Goal: Navigation & Orientation: Find specific page/section

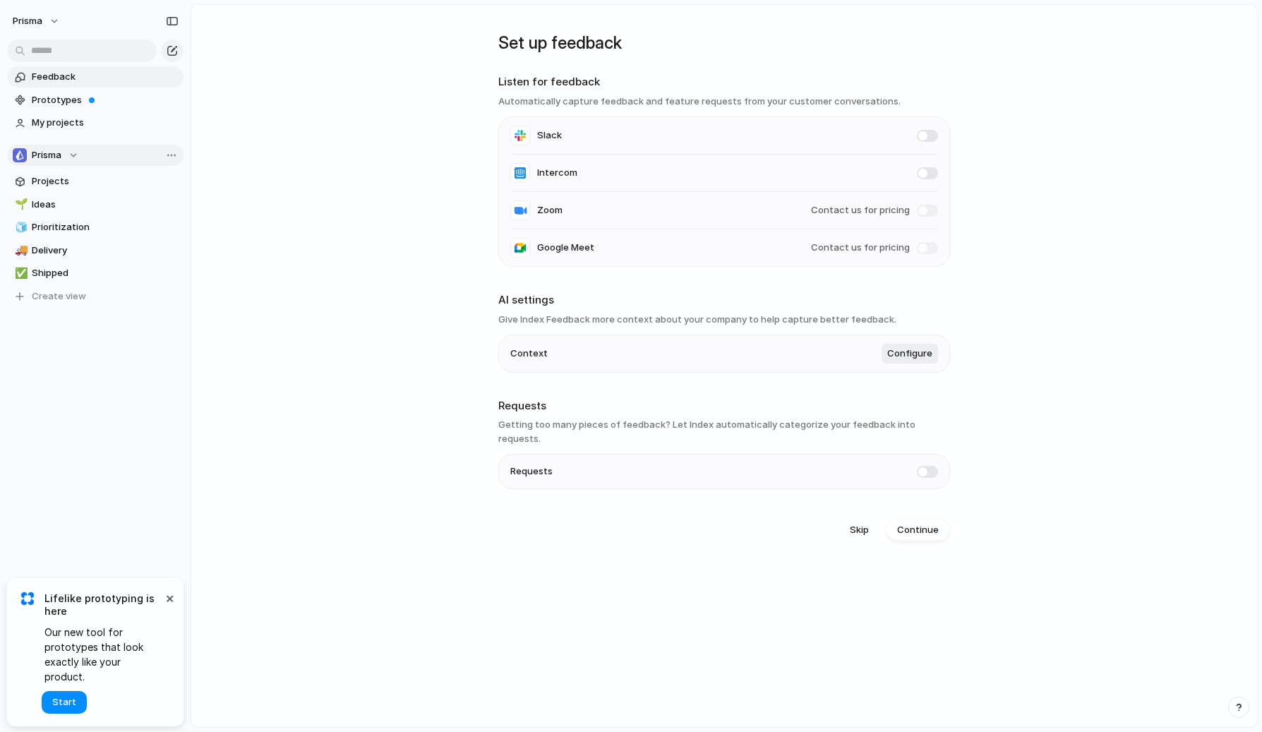
click at [76, 155] on div "Prisma" at bounding box center [46, 155] width 66 height 14
click at [76, 155] on div "Prisma Create new team" at bounding box center [631, 366] width 1262 height 732
click at [59, 181] on span "Projects" at bounding box center [105, 181] width 147 height 14
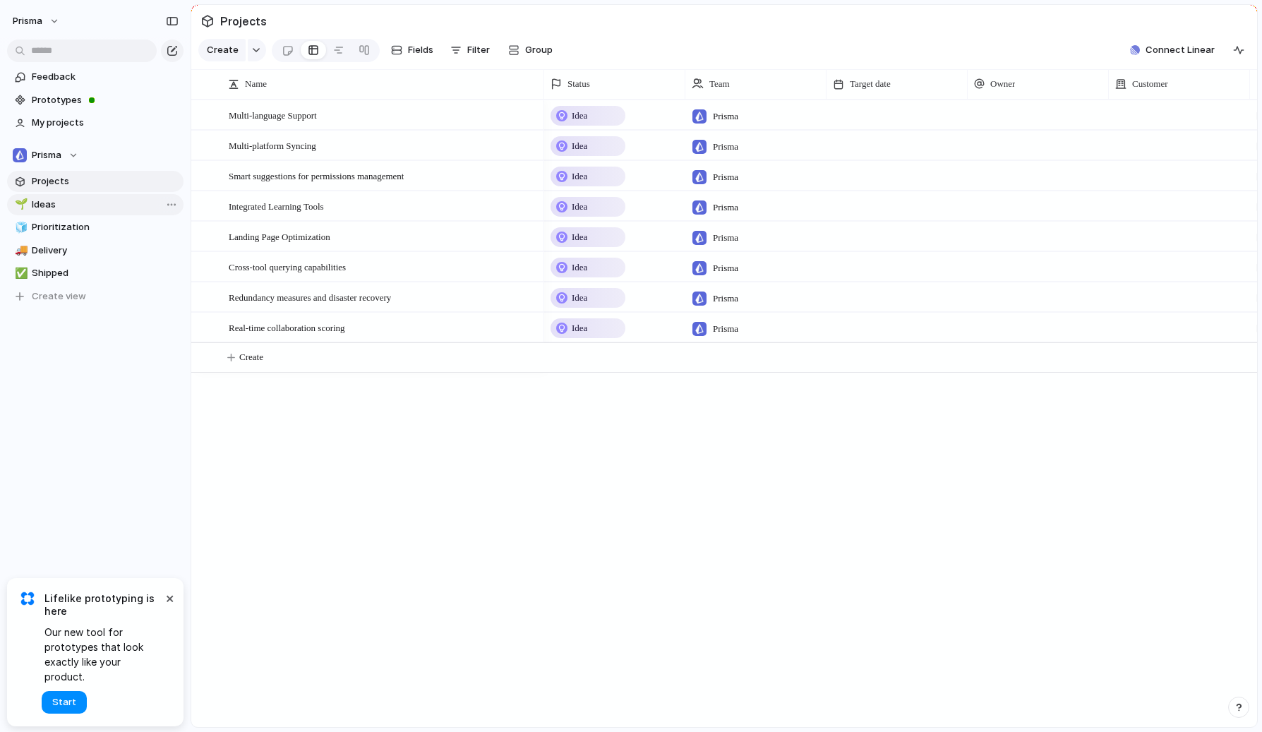
click at [56, 202] on span "Ideas" at bounding box center [105, 205] width 147 height 14
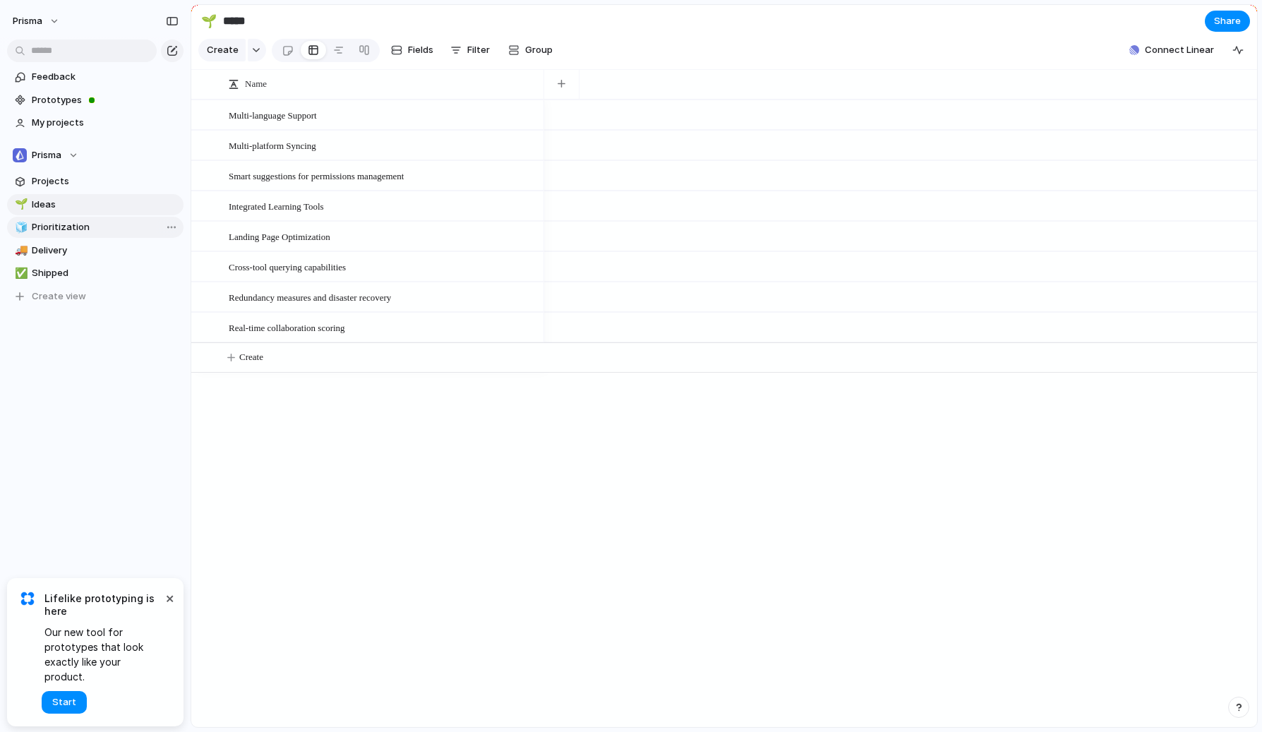
click at [67, 229] on span "Prioritization" at bounding box center [105, 227] width 147 height 14
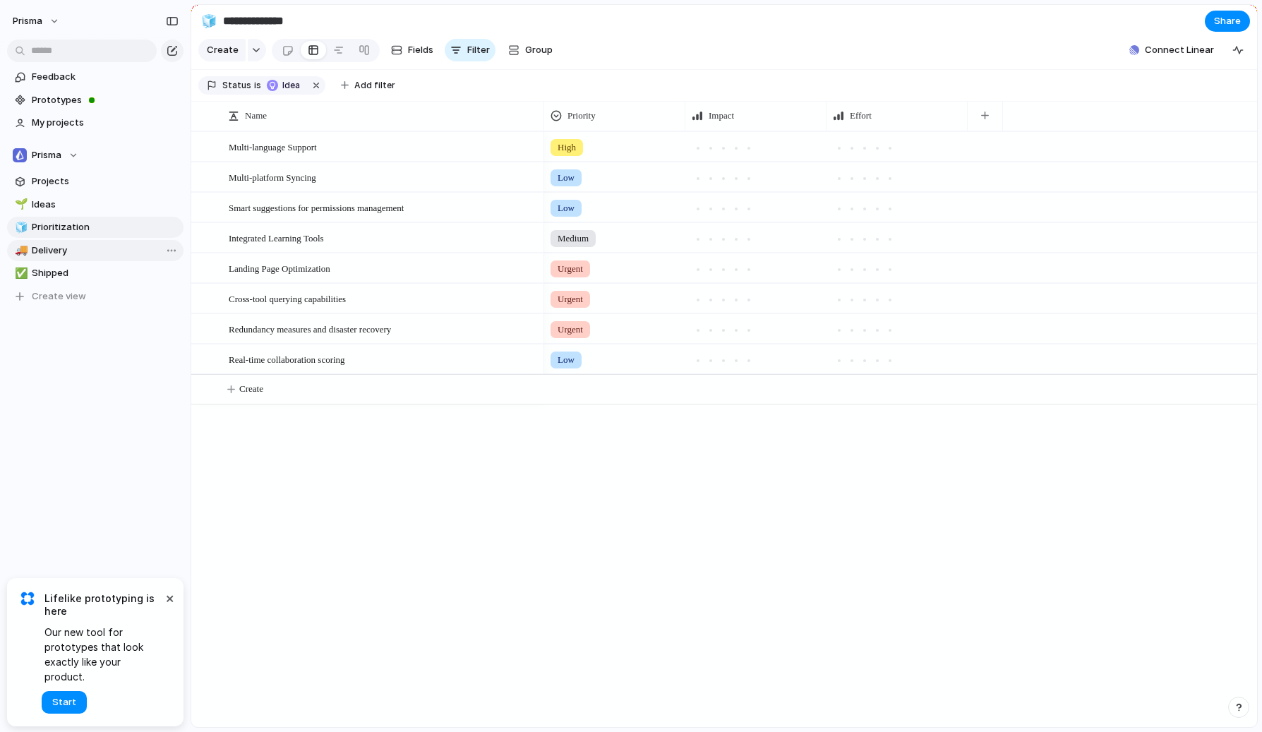
click at [63, 248] on span "Delivery" at bounding box center [105, 250] width 147 height 14
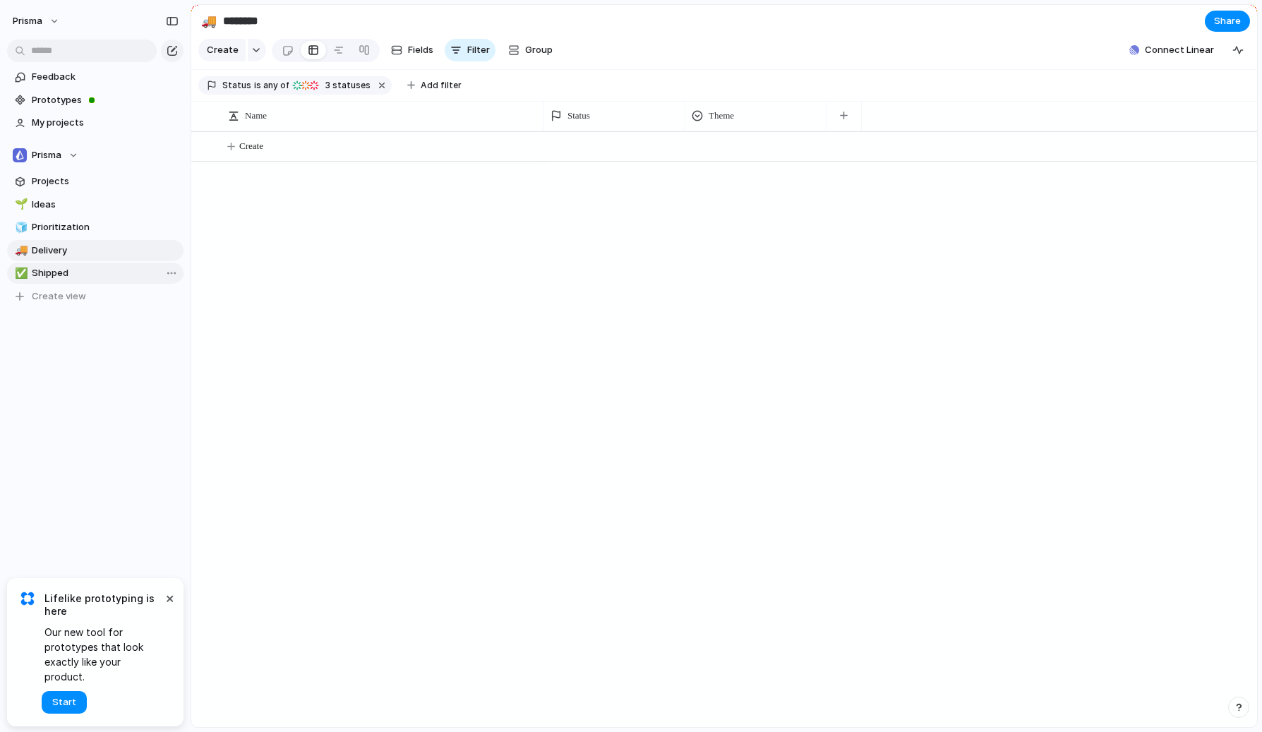
click at [62, 269] on span "Shipped" at bounding box center [105, 273] width 147 height 14
type input "*******"
click at [168, 606] on button "×" at bounding box center [169, 597] width 17 height 17
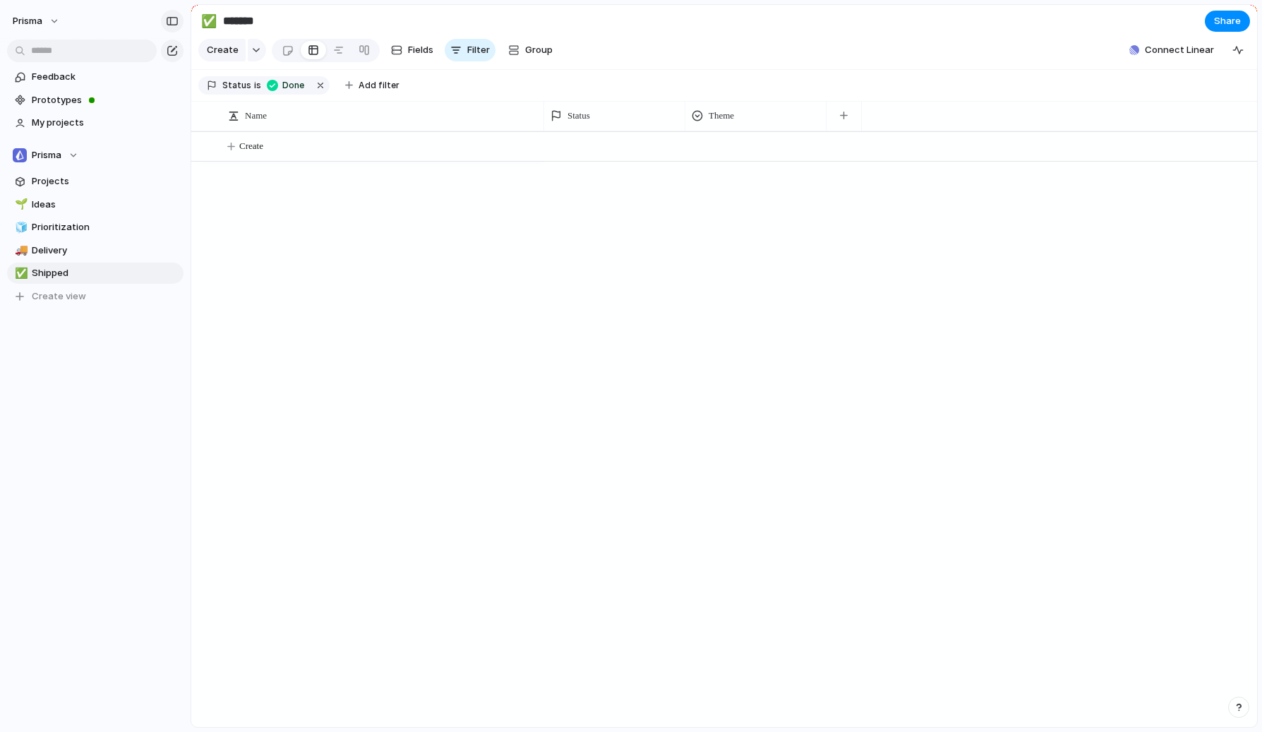
click at [173, 25] on div "button" at bounding box center [172, 21] width 13 height 10
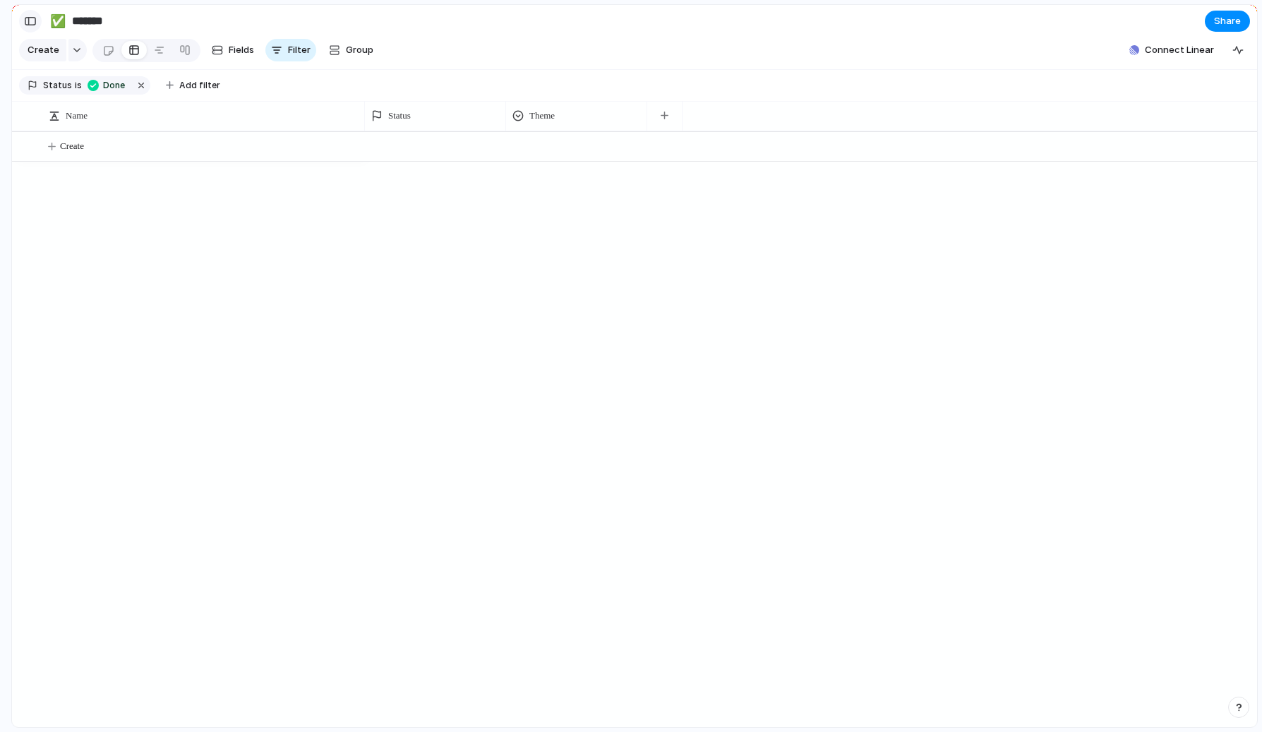
click at [31, 16] on div "button" at bounding box center [30, 21] width 13 height 10
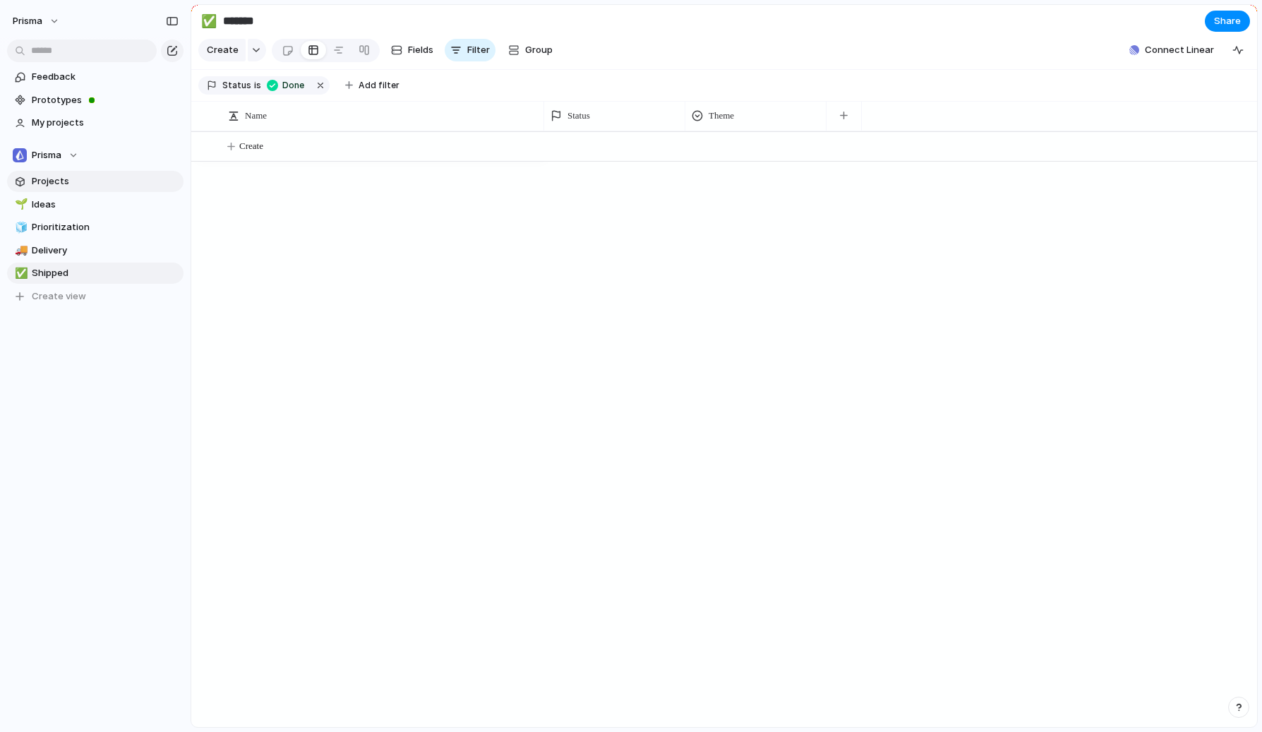
click at [53, 176] on span "Projects" at bounding box center [105, 181] width 147 height 14
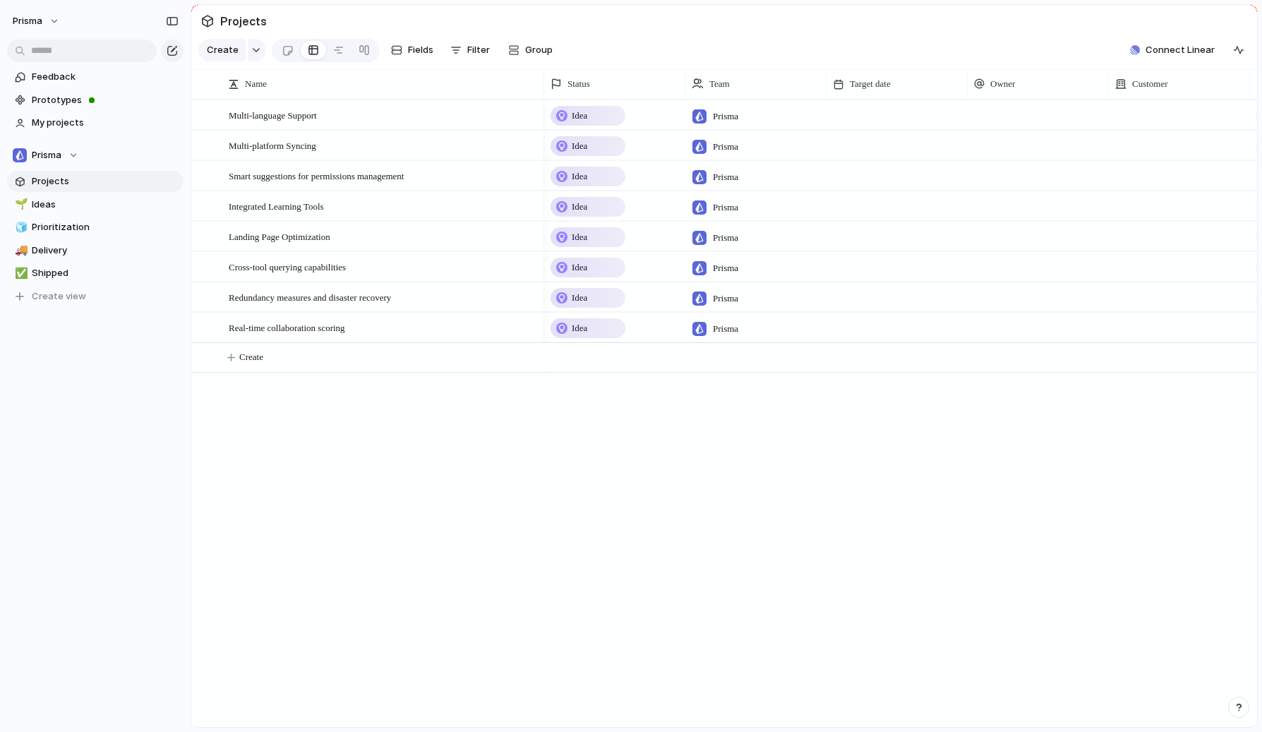
click at [244, 50] on div "Create" at bounding box center [232, 50] width 68 height 23
click at [253, 49] on div "button" at bounding box center [256, 50] width 10 height 6
click at [253, 49] on div "Goal Program Initiative Launch Project Customize" at bounding box center [631, 366] width 1262 height 732
click at [73, 231] on span "Prioritization" at bounding box center [105, 227] width 147 height 14
